Goal: Transaction & Acquisition: Purchase product/service

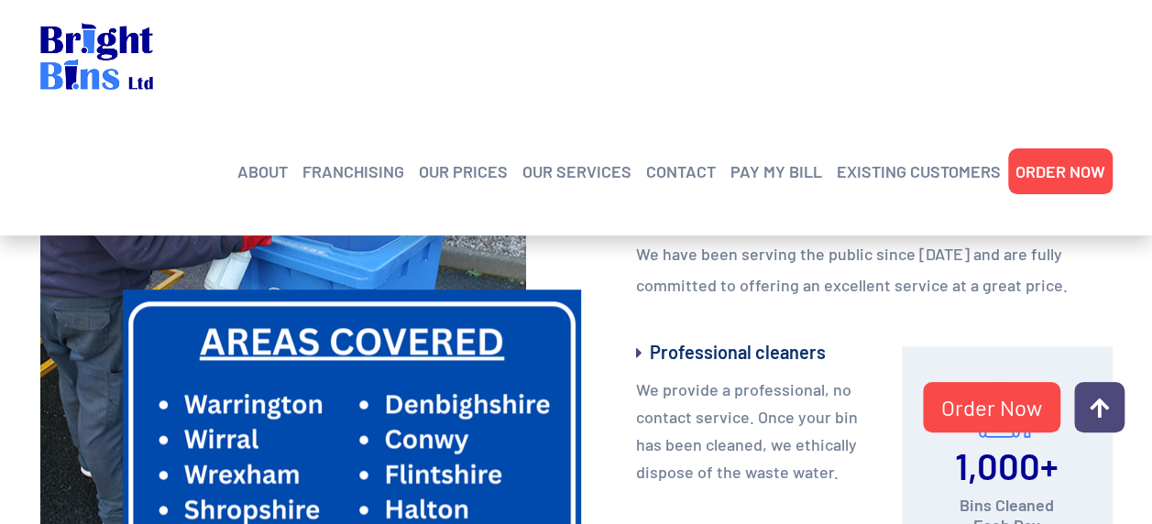
scroll to position [733, 0]
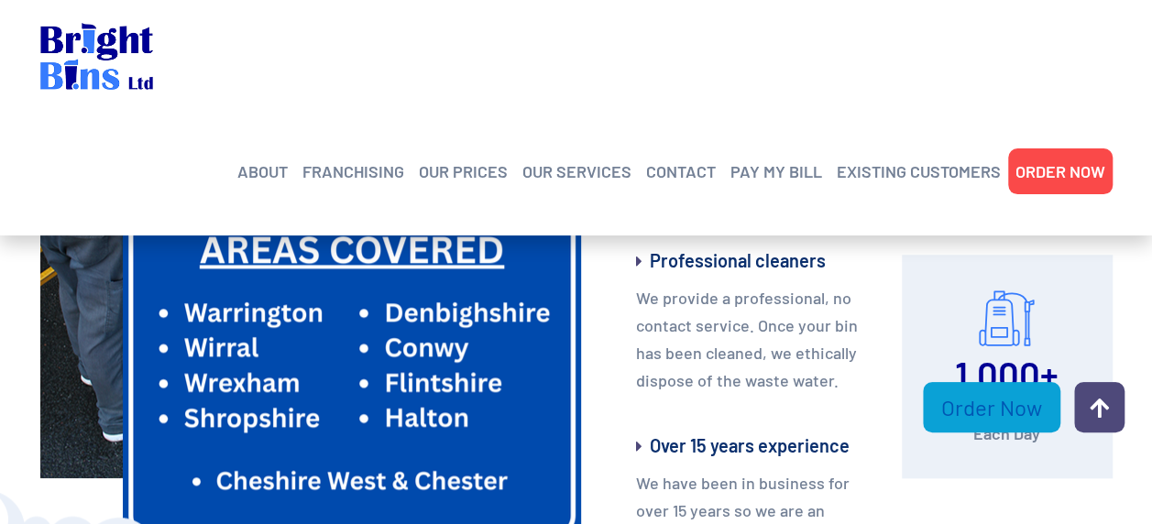
click at [963, 411] on link "Order Now" at bounding box center [992, 407] width 138 height 50
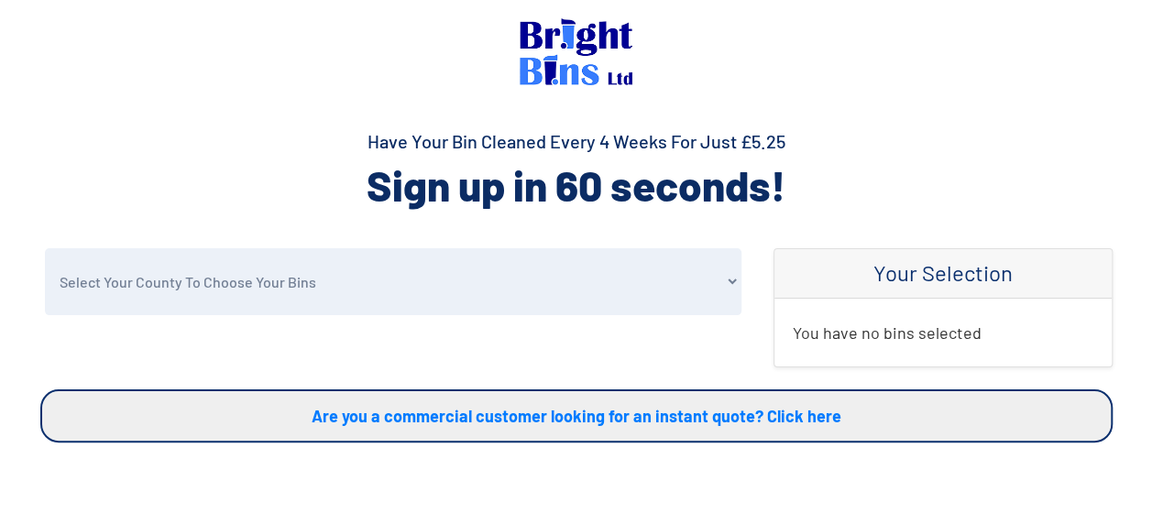
click at [475, 290] on select "Select Your County To Choose Your Bins Cheshire Conwy Denbighshire Flintshire S…" at bounding box center [393, 281] width 697 height 67
select select "Cheshire"
click at [45, 248] on select "Select Your County To Choose Your Bins Cheshire Conwy Denbighshire Flintshire S…" at bounding box center [393, 281] width 697 height 67
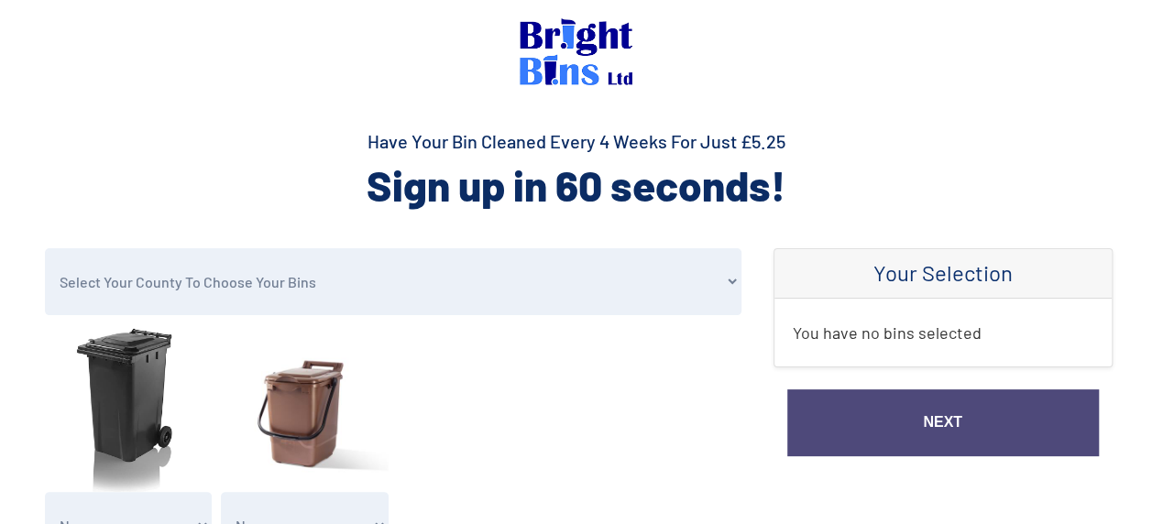
scroll to position [183, 0]
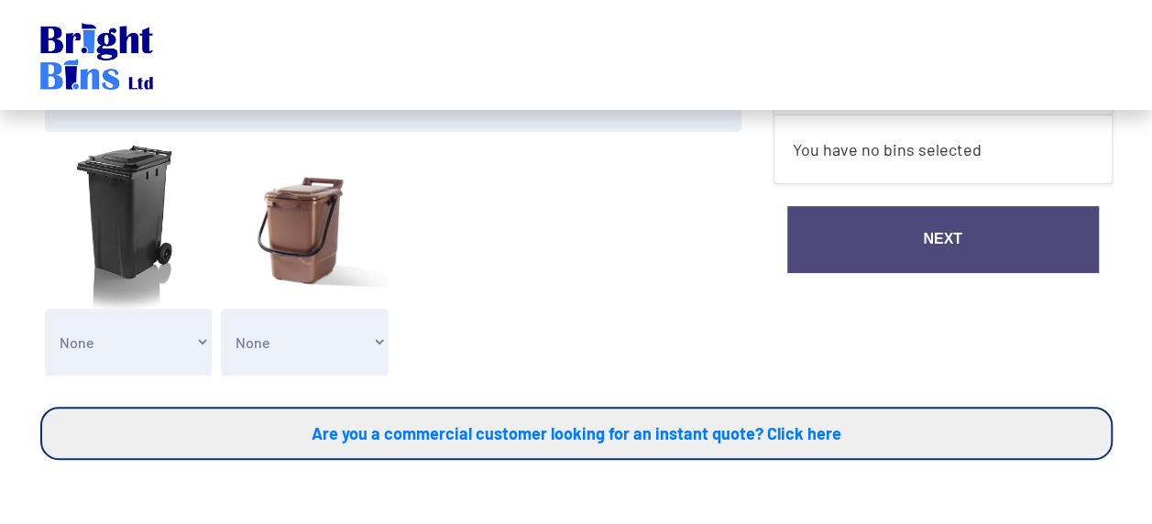
click at [204, 346] on select "None General Waste Bin - X1 (£5.25) General Waste Bin - X2 (£10.50) General Was…" at bounding box center [129, 342] width 168 height 67
select select "1"
click at [45, 309] on select "None General Waste Bin - X1 (£5.25) General Waste Bin - X2 (£10.50) General Was…" at bounding box center [129, 342] width 168 height 67
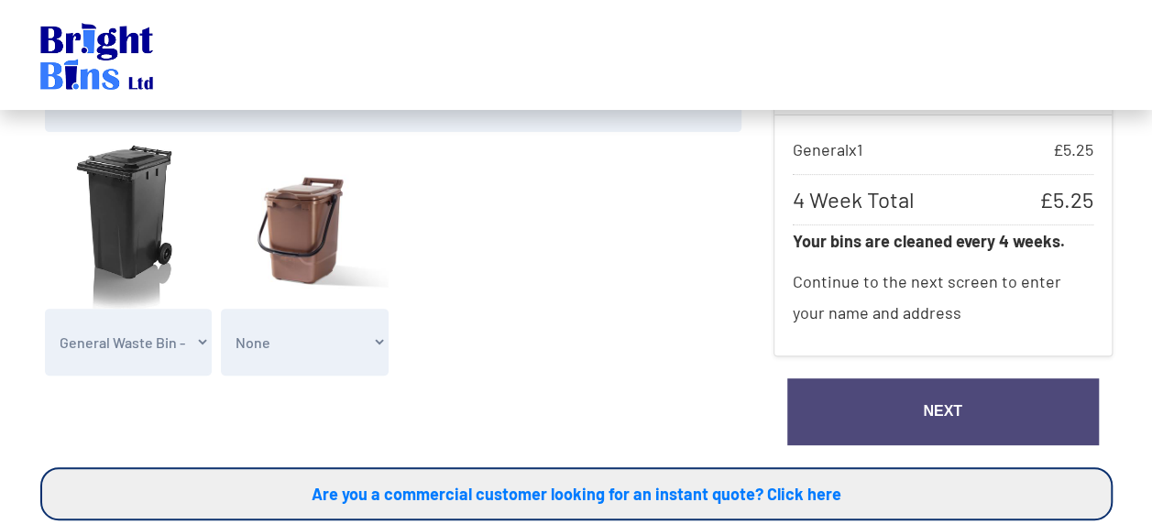
click at [933, 413] on link "Next" at bounding box center [943, 412] width 312 height 67
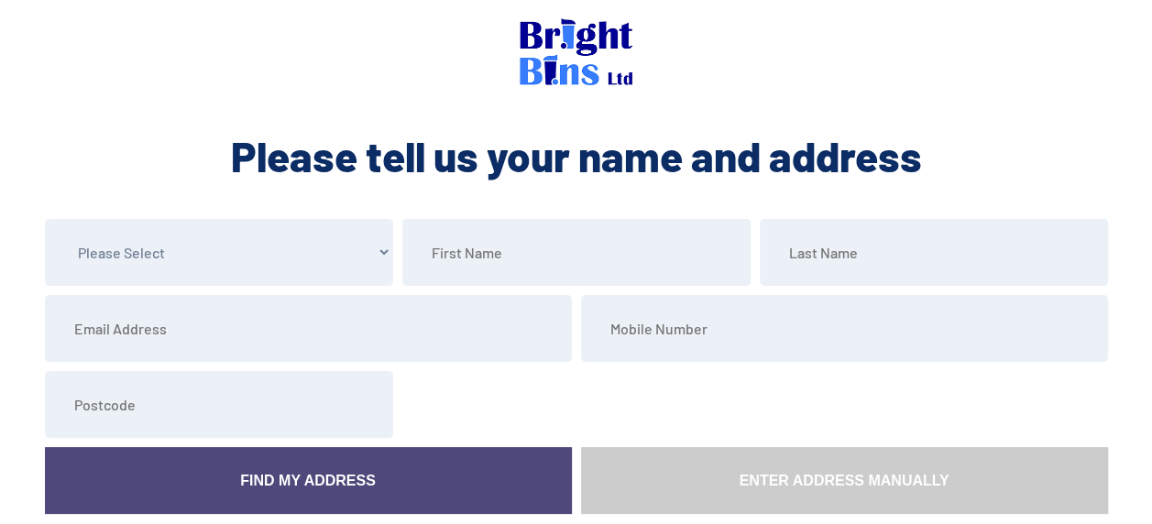
click at [385, 257] on select "Please Select Mr Mrs Miss Ms Dr Other" at bounding box center [219, 252] width 348 height 67
select select "Mr"
click at [45, 219] on select "Please Select Mr Mrs Miss Ms Dr Other" at bounding box center [219, 252] width 348 height 67
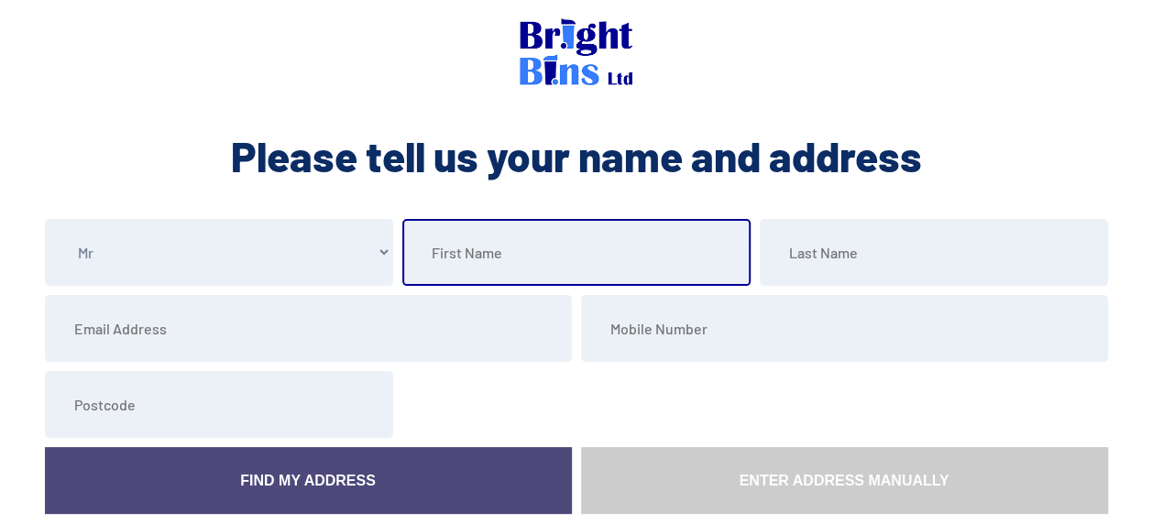
click at [563, 251] on input "text" at bounding box center [576, 252] width 348 height 67
type input "Andy"
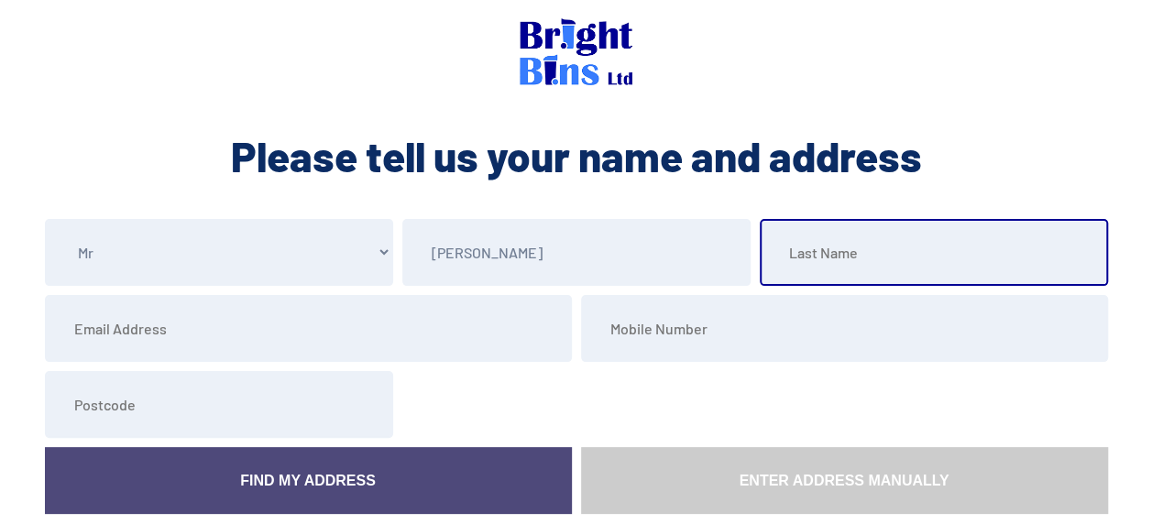
type input "Carless"
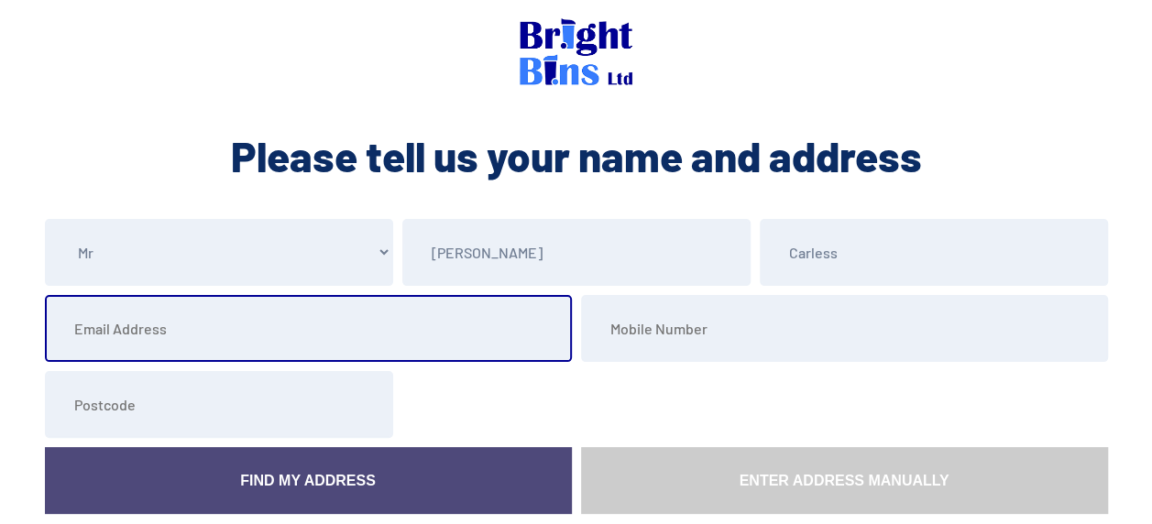
type input "andy.carless@sky.com"
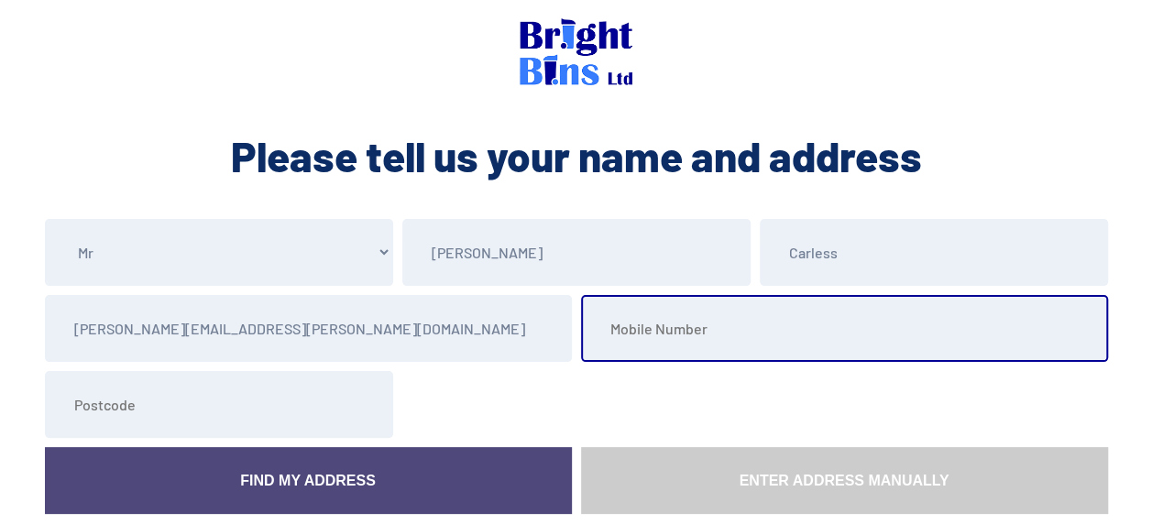
type input "07975746416"
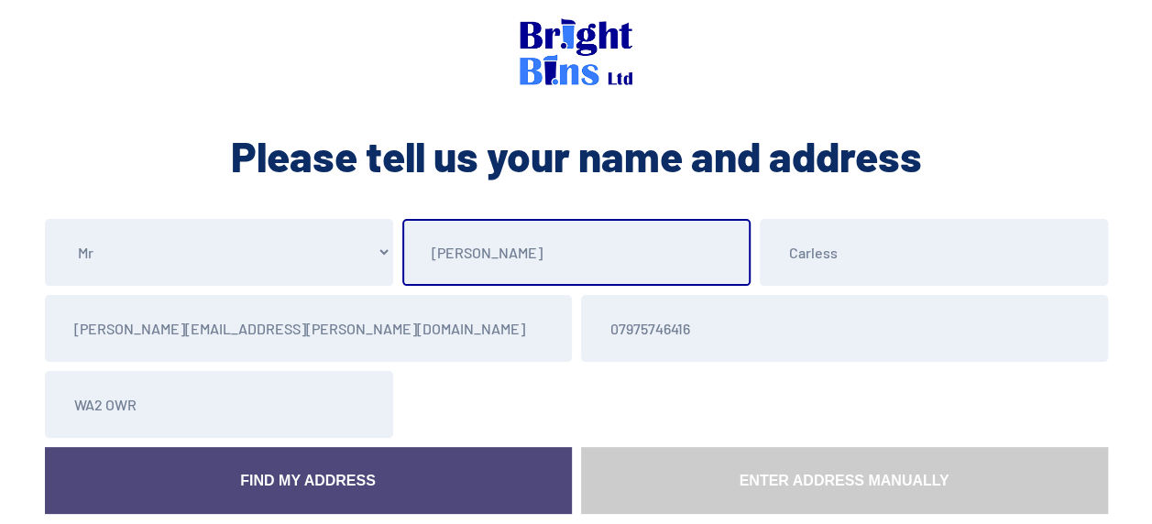
scroll to position [92, 0]
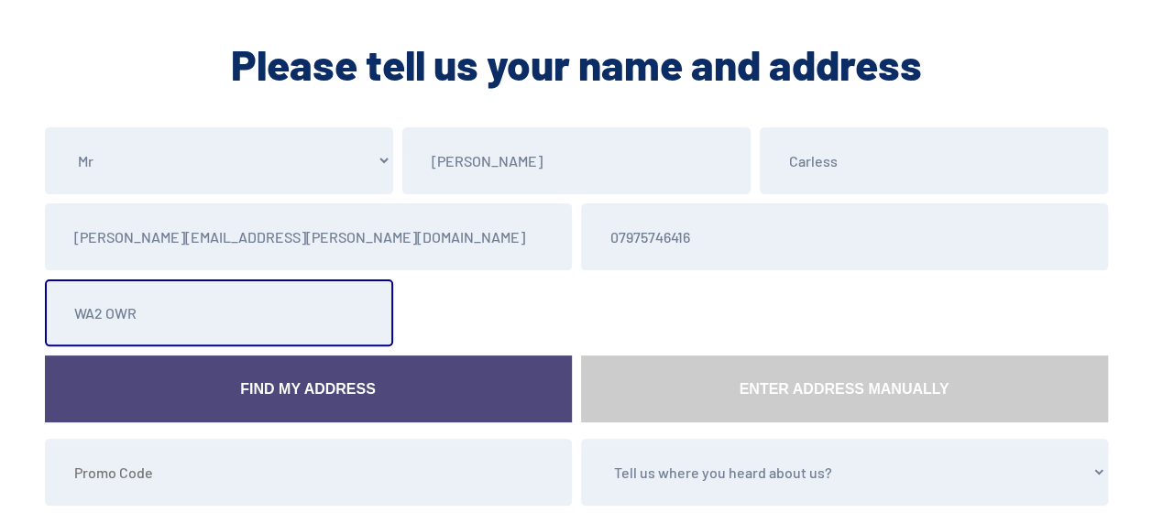
click at [226, 319] on input "WA2 OWR" at bounding box center [219, 313] width 348 height 67
type input "WA2 0WR"
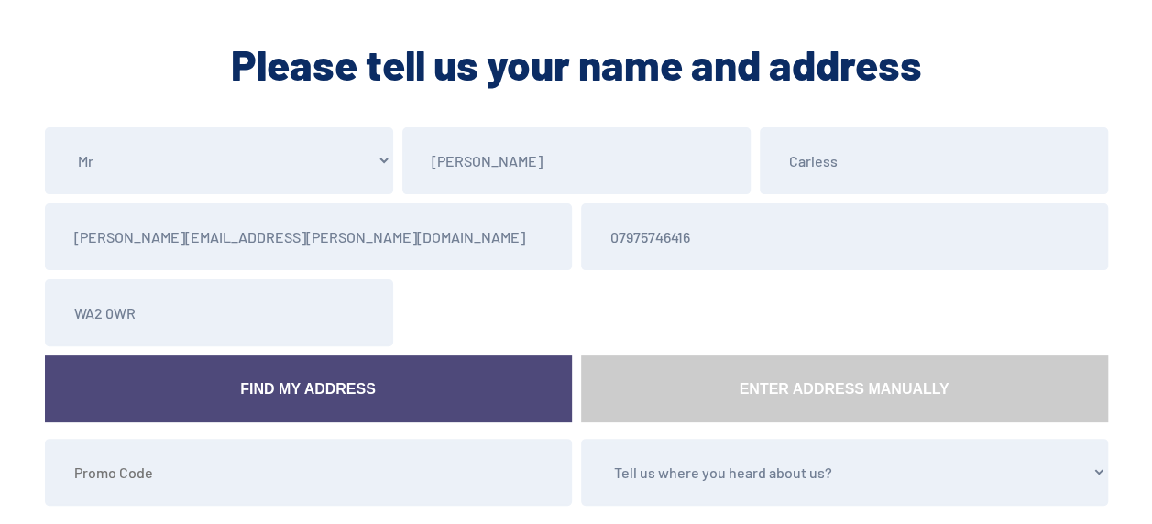
click at [468, 321] on div at bounding box center [755, 313] width 715 height 67
click at [308, 392] on link "Find My Address" at bounding box center [308, 389] width 527 height 67
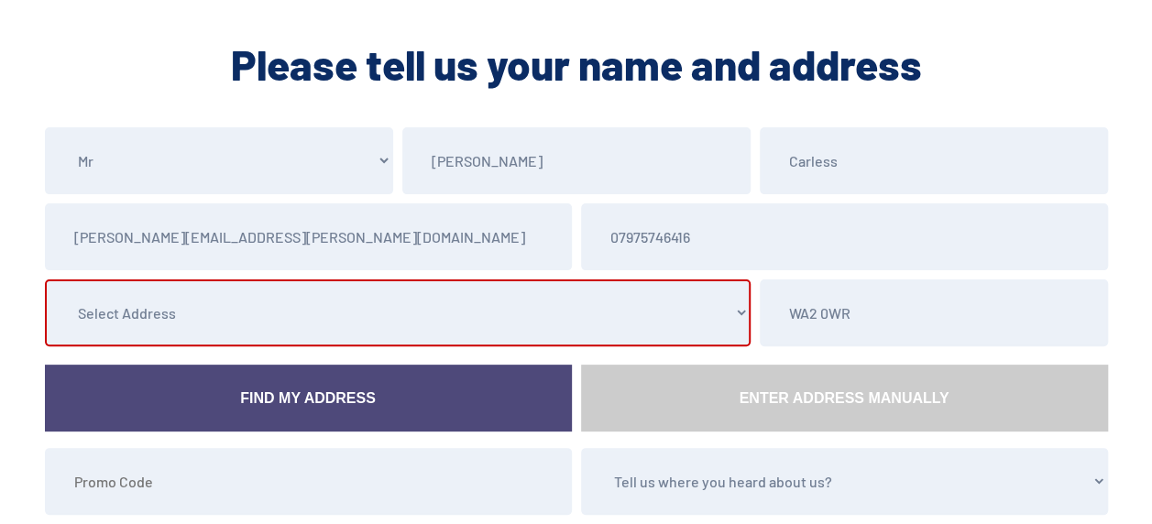
click at [735, 313] on select "Select Address 1 Templeton Drive, , , , Fearnhead, Warrington, Cheshire 2 Templ…" at bounding box center [398, 313] width 706 height 67
select select "[GEOGRAPHIC_DATA]"
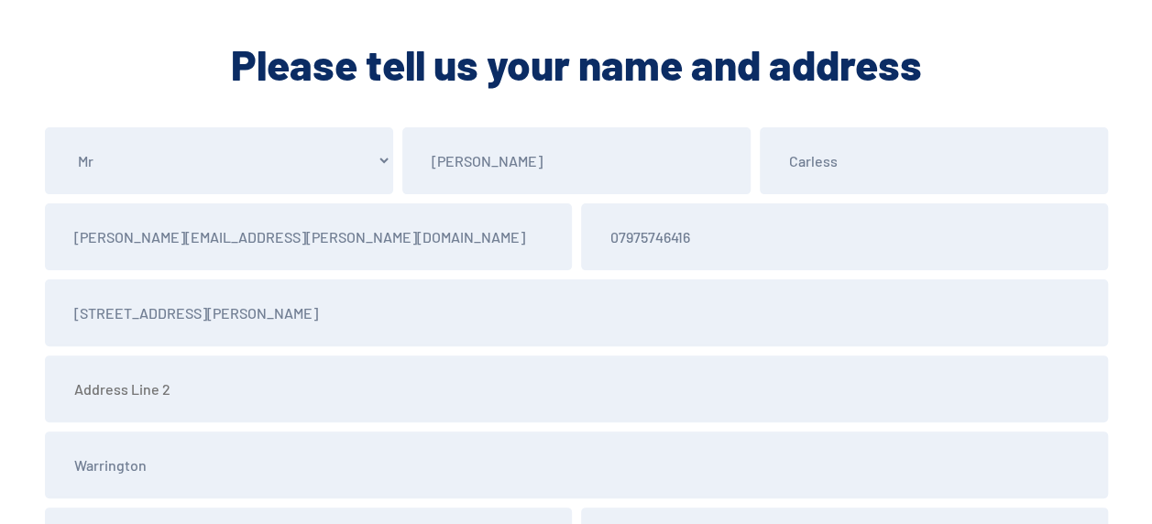
scroll to position [183, 0]
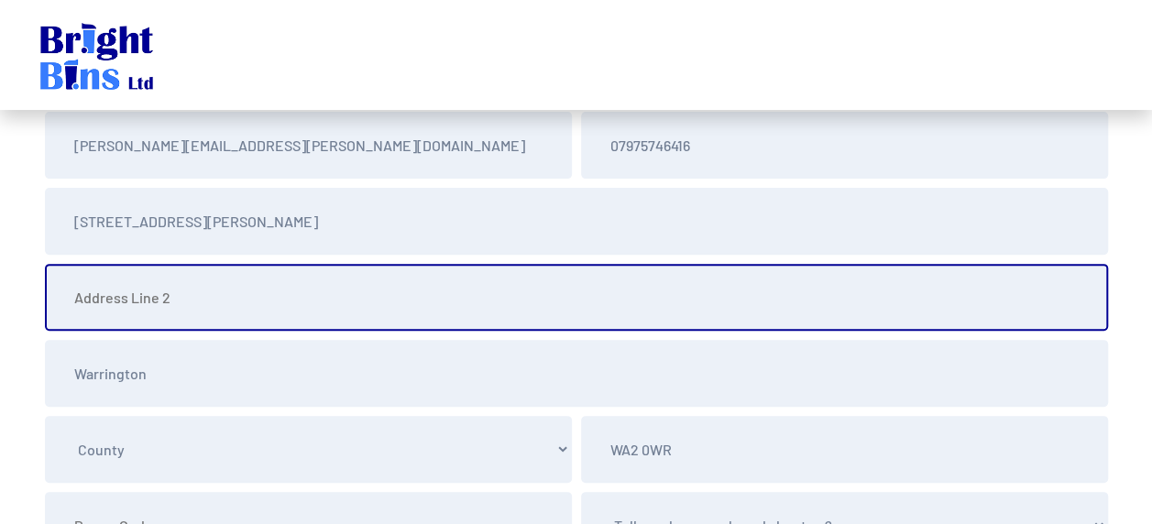
click at [330, 304] on input "text" at bounding box center [576, 297] width 1063 height 67
type input "Fearnhead"
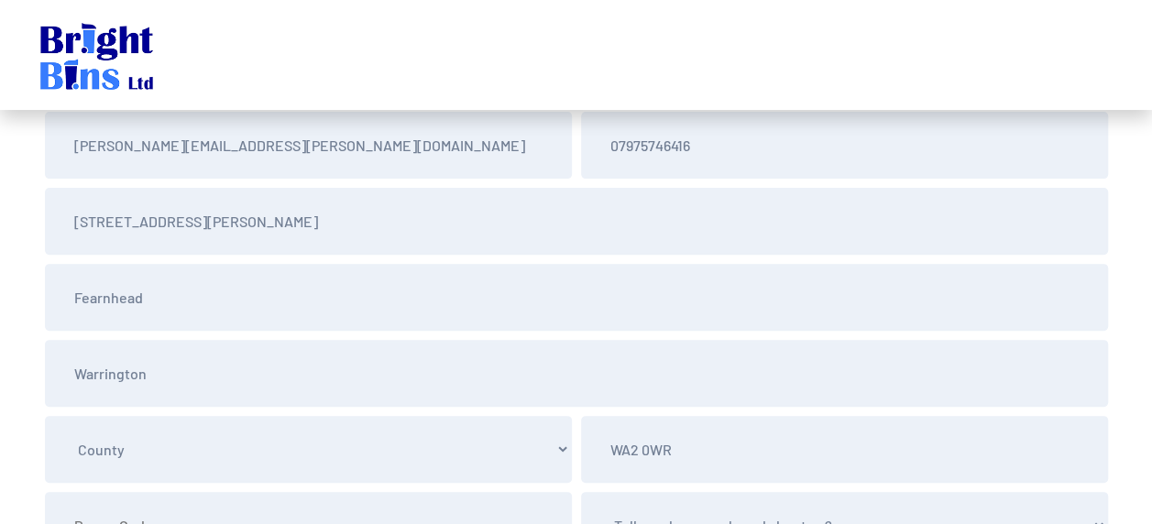
click at [1139, 404] on section "Please Select Mr Mrs Miss Ms Dr Other Andy Carless andy.carless@sky.com 0797574…" at bounding box center [576, 405] width 1152 height 739
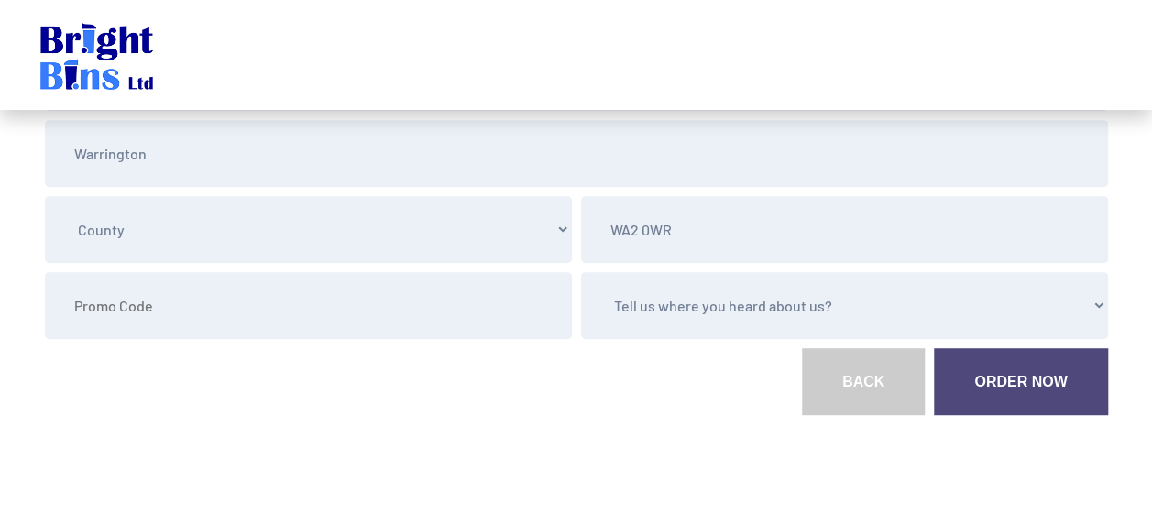
scroll to position [434, 0]
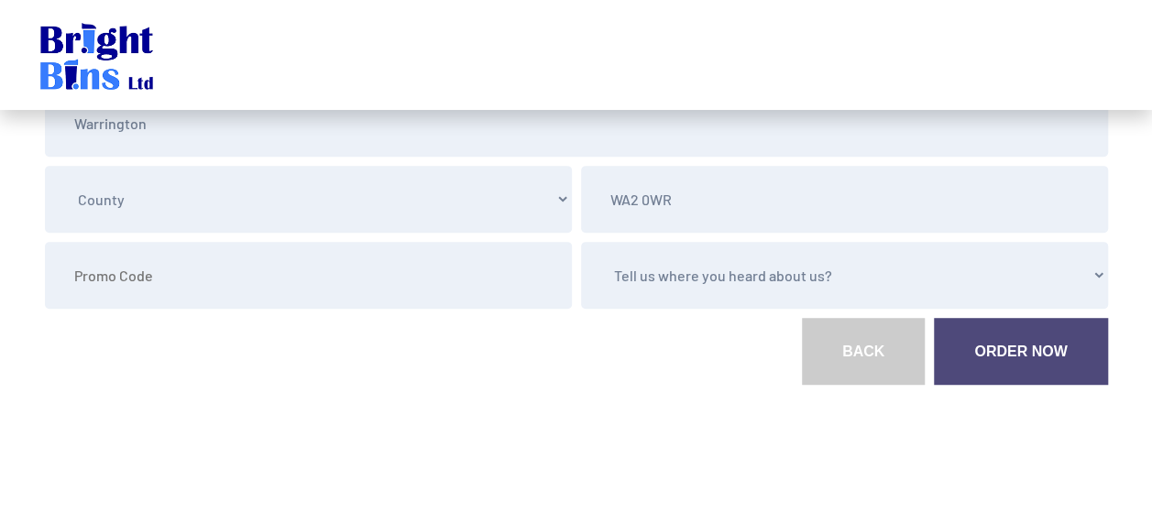
click at [1030, 353] on link "Order Now" at bounding box center [1020, 351] width 173 height 67
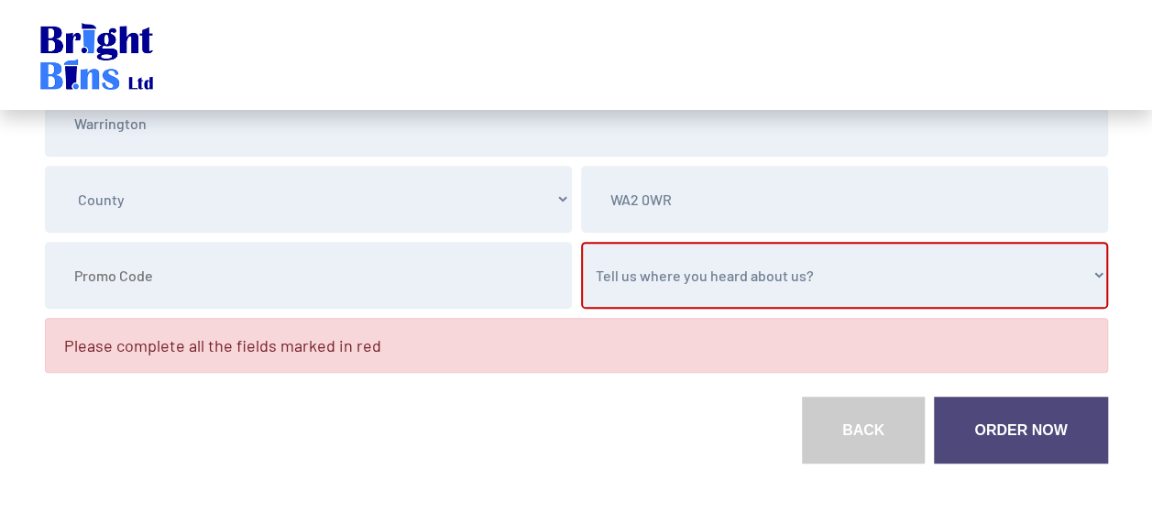
click at [1096, 274] on select "Tell us where you heard about us? Word of Mouth Leaflet Sticker On Bin Spoke To…" at bounding box center [844, 275] width 527 height 67
select select "Spoke To Driver"
click at [581, 242] on select "Tell us where you heard about us? Word of Mouth Leaflet Sticker On Bin Spoke To…" at bounding box center [844, 275] width 527 height 67
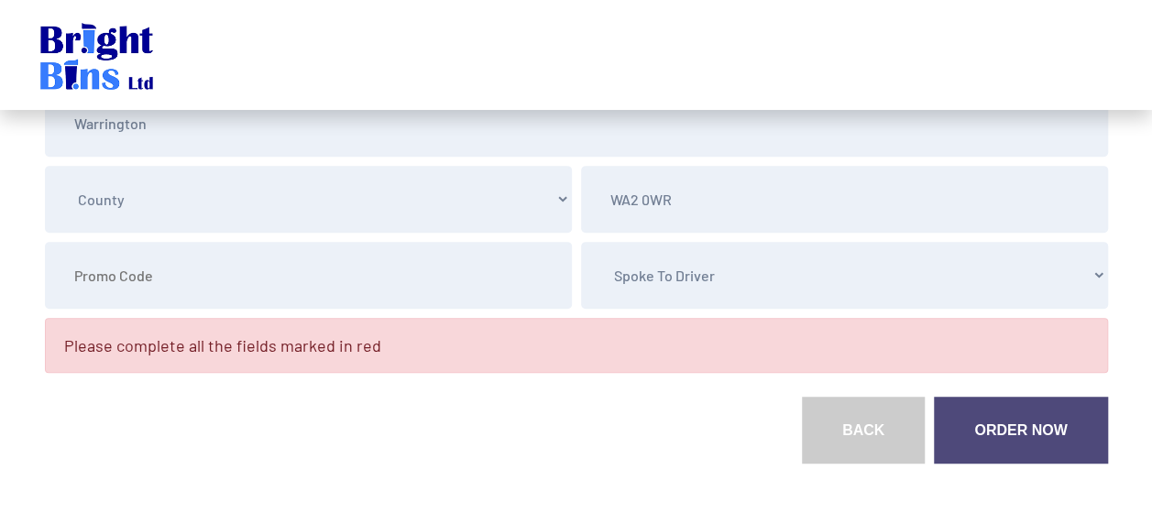
click at [1031, 422] on link "Order Now" at bounding box center [1020, 430] width 173 height 67
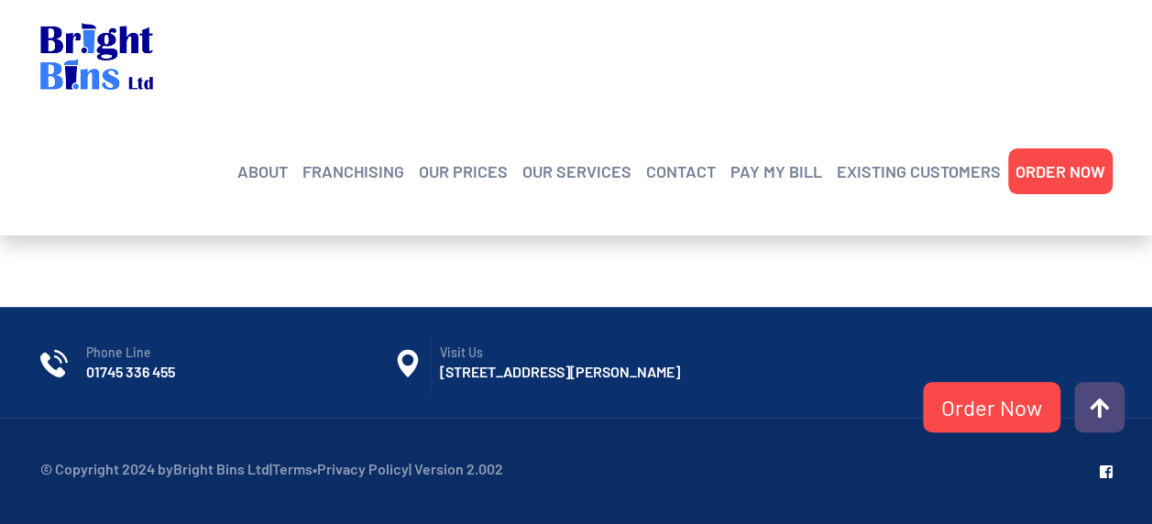
scroll to position [559, 0]
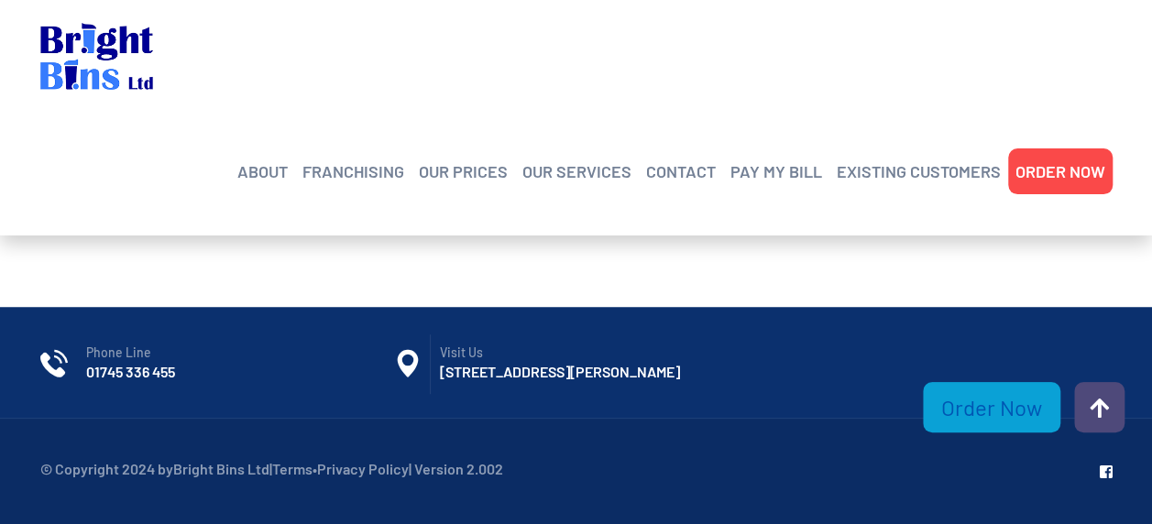
click at [990, 406] on link "Order Now" at bounding box center [992, 407] width 138 height 50
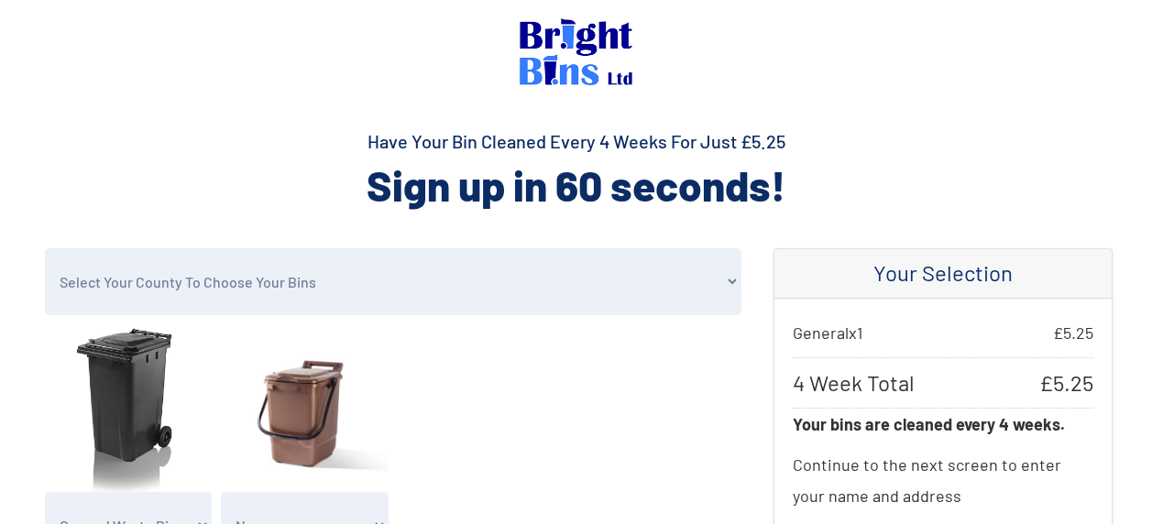
select select "[GEOGRAPHIC_DATA]"
select select "1"
